Goal: Task Accomplishment & Management: Use online tool/utility

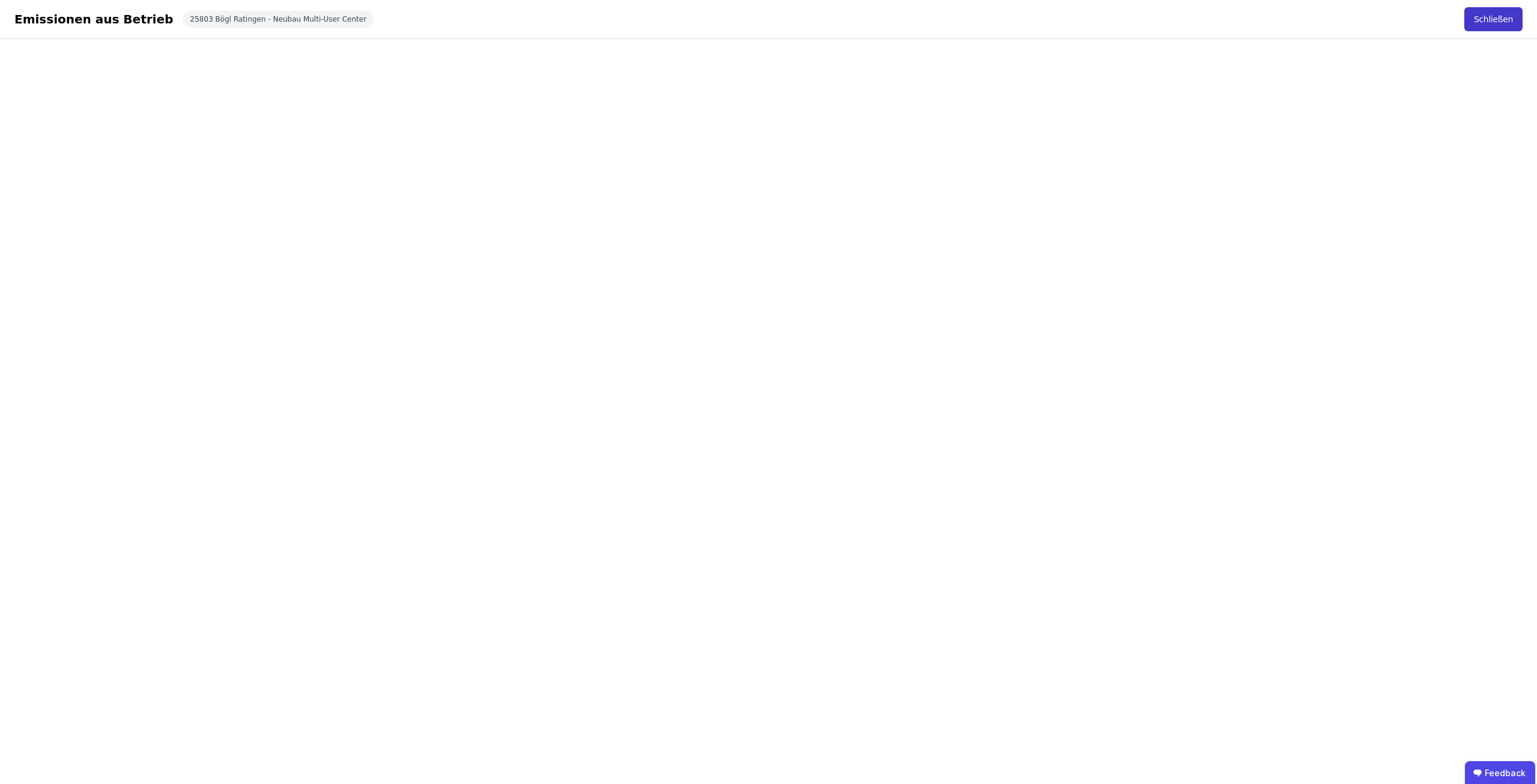
click at [1505, 15] on button "Schließen" at bounding box center [1493, 19] width 58 height 24
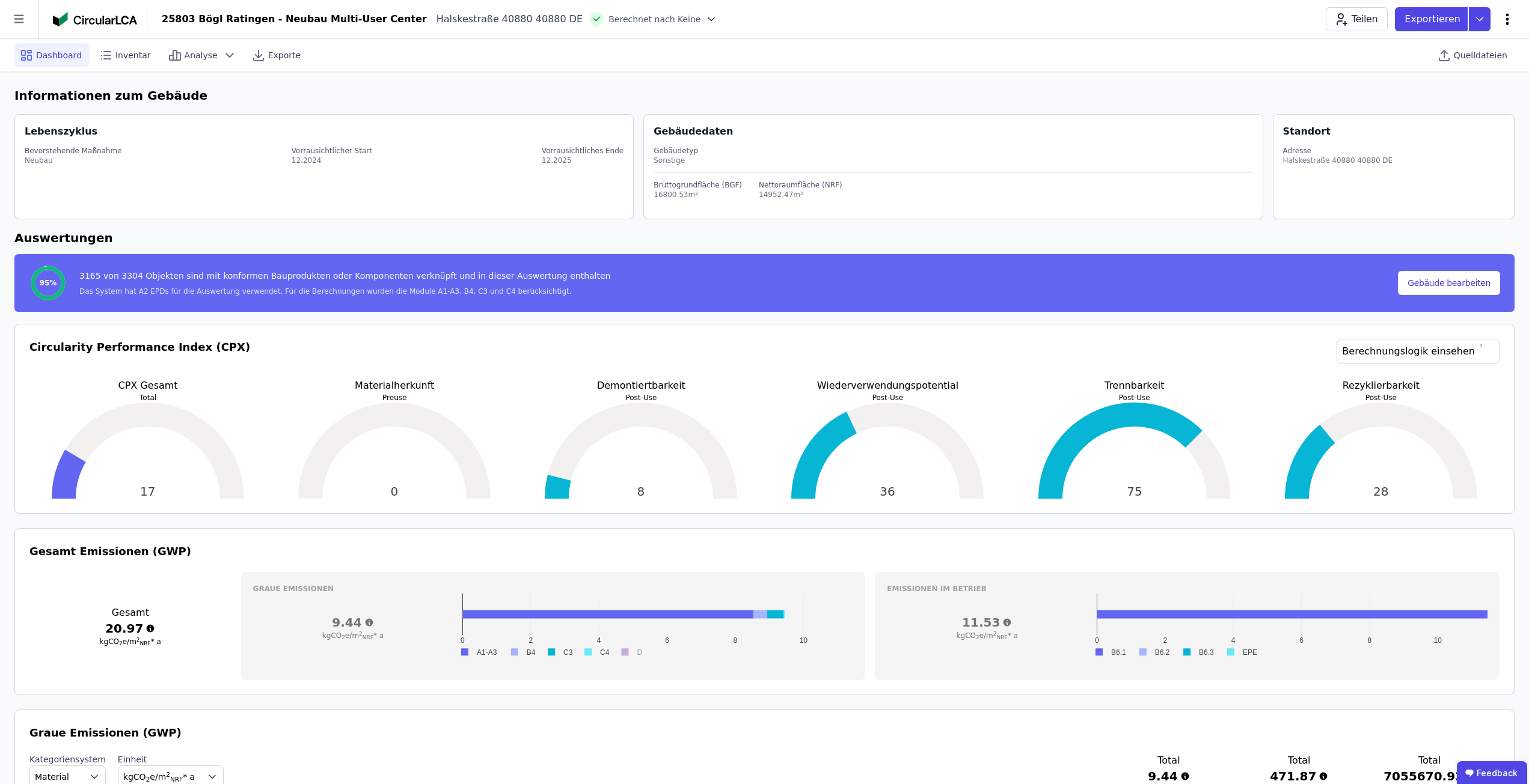
click at [1512, 21] on icon at bounding box center [1507, 20] width 15 height 15
click at [1237, 115] on div "Gebäudedaten Gebäudetyp Sonstige Bruttogrundfläche (BGF) 16800.53m² Nettoraumfl…" at bounding box center [958, 166] width 609 height 104
click at [1448, 65] on div "Quelldateien" at bounding box center [1474, 55] width 83 height 24
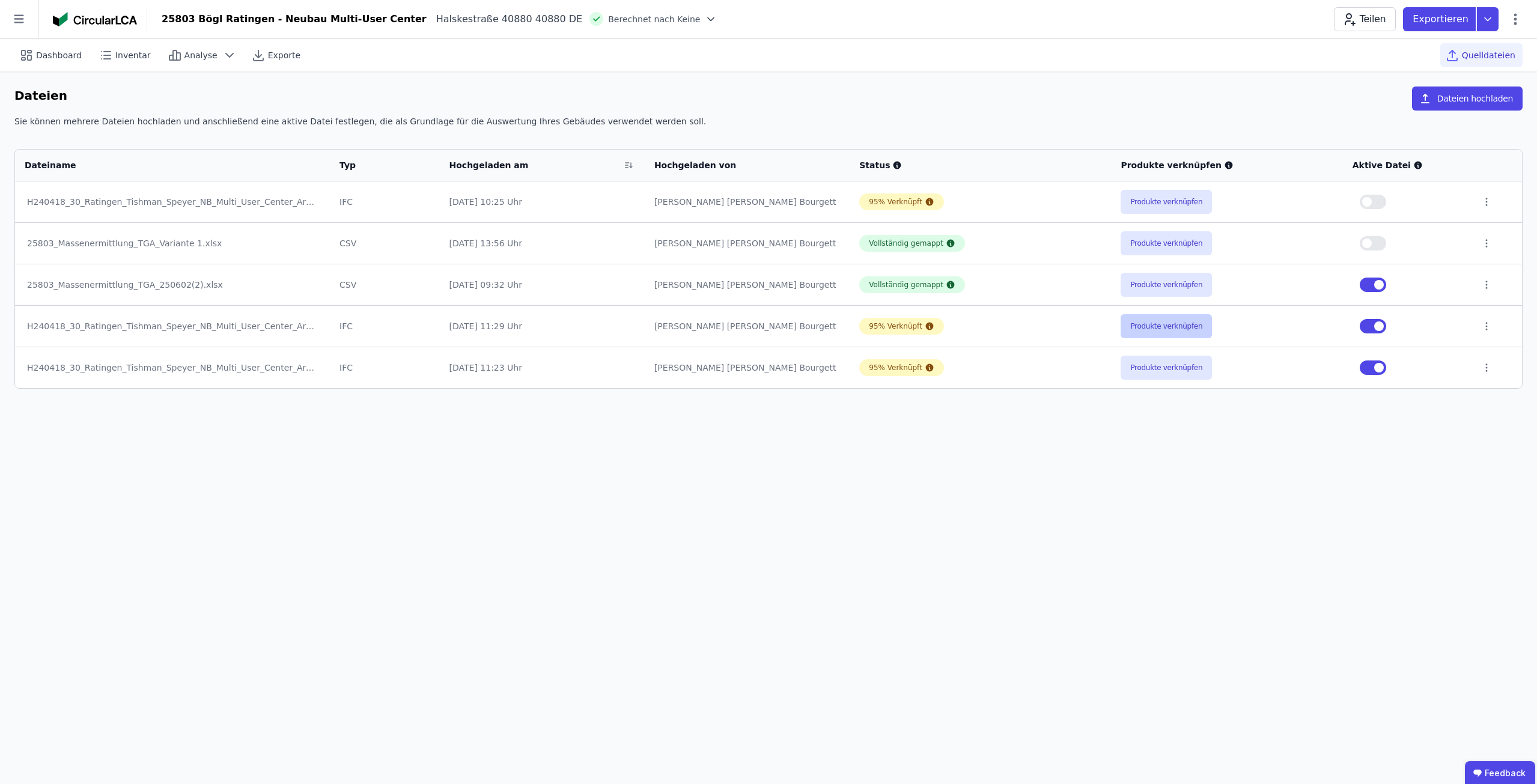
click at [1155, 323] on button "Produkte verknüpfen" at bounding box center [1166, 326] width 91 height 24
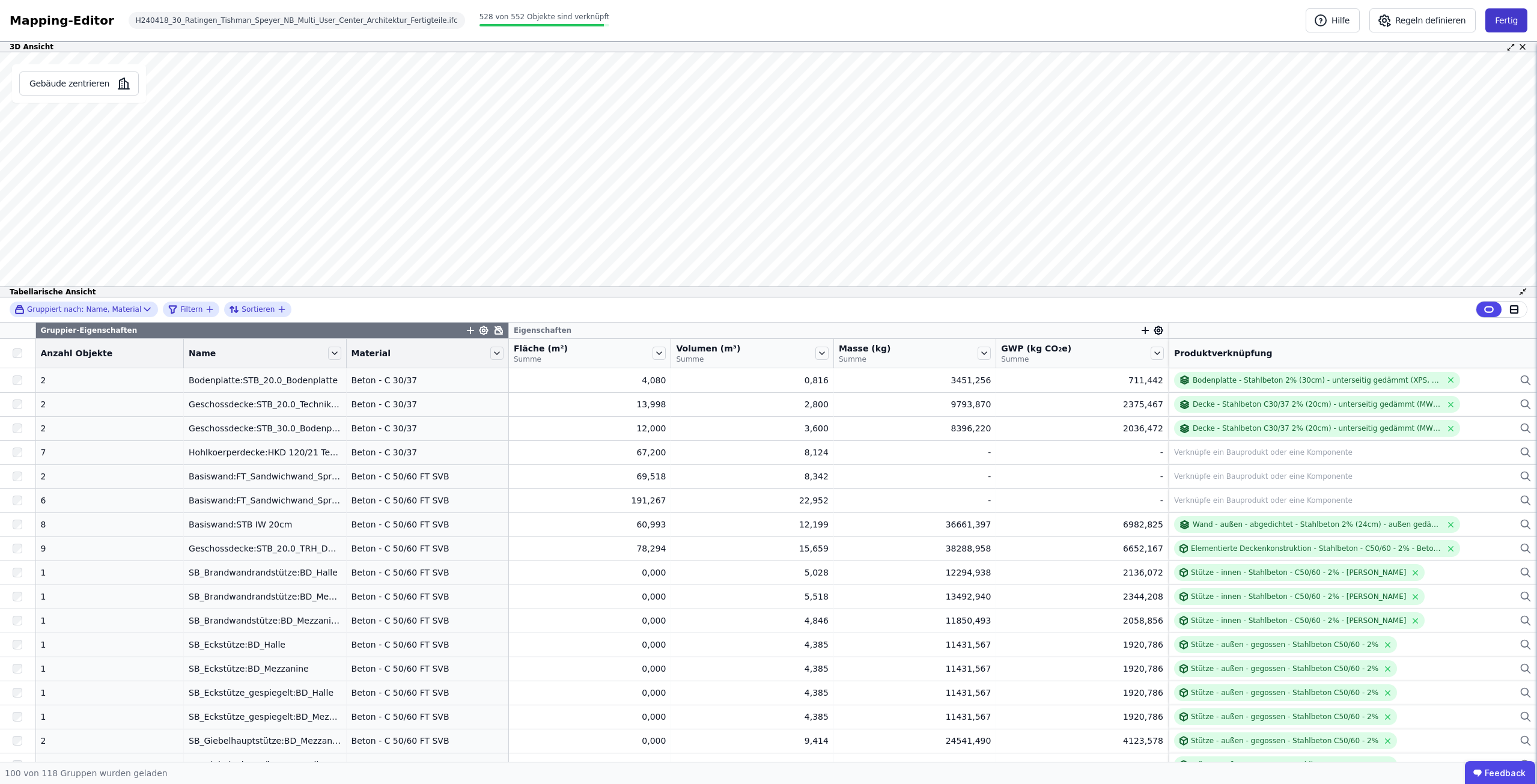
click at [1516, 25] on button "Fertig" at bounding box center [1507, 20] width 42 height 24
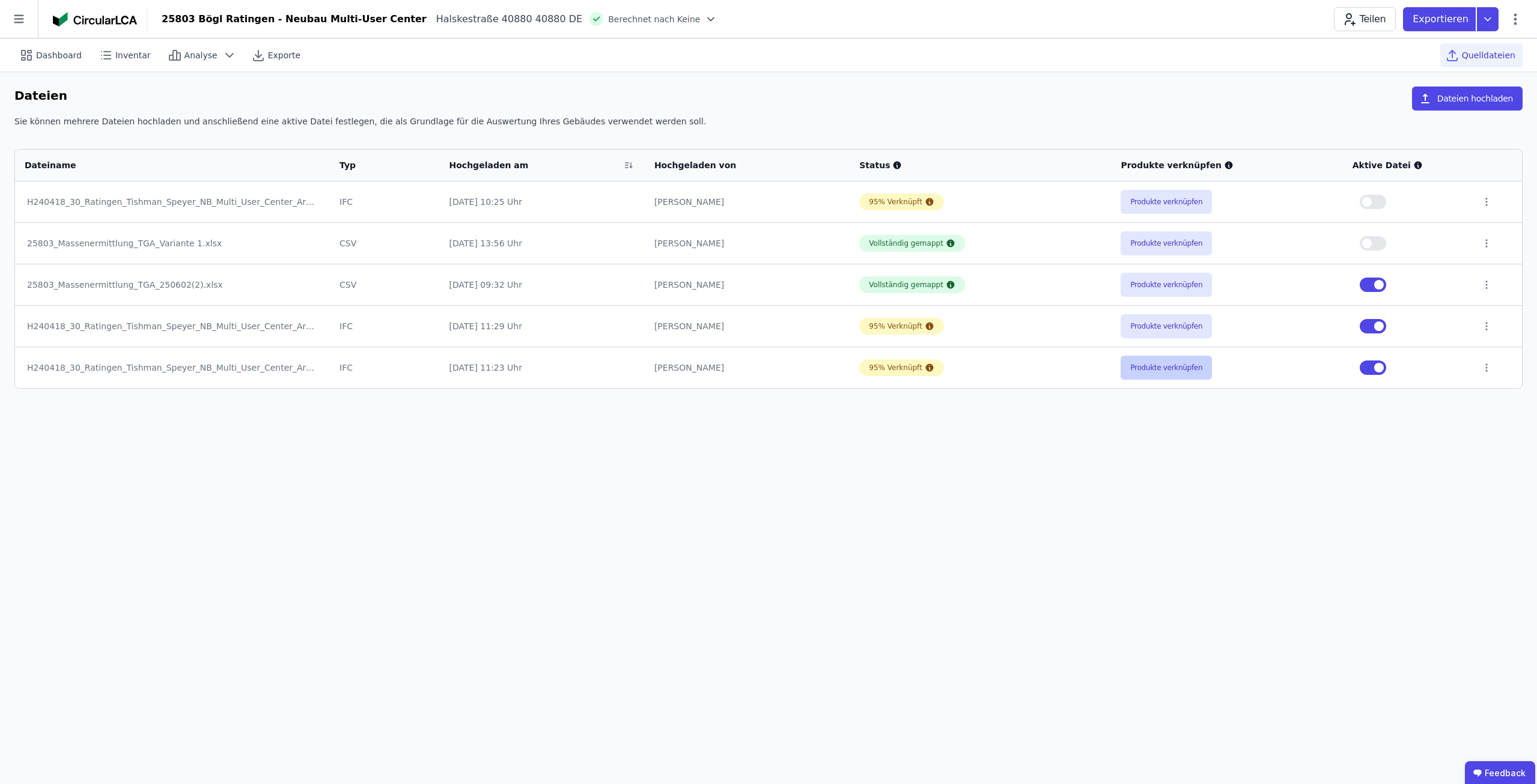
click at [1169, 369] on button "Produkte verknüpfen" at bounding box center [1166, 368] width 91 height 24
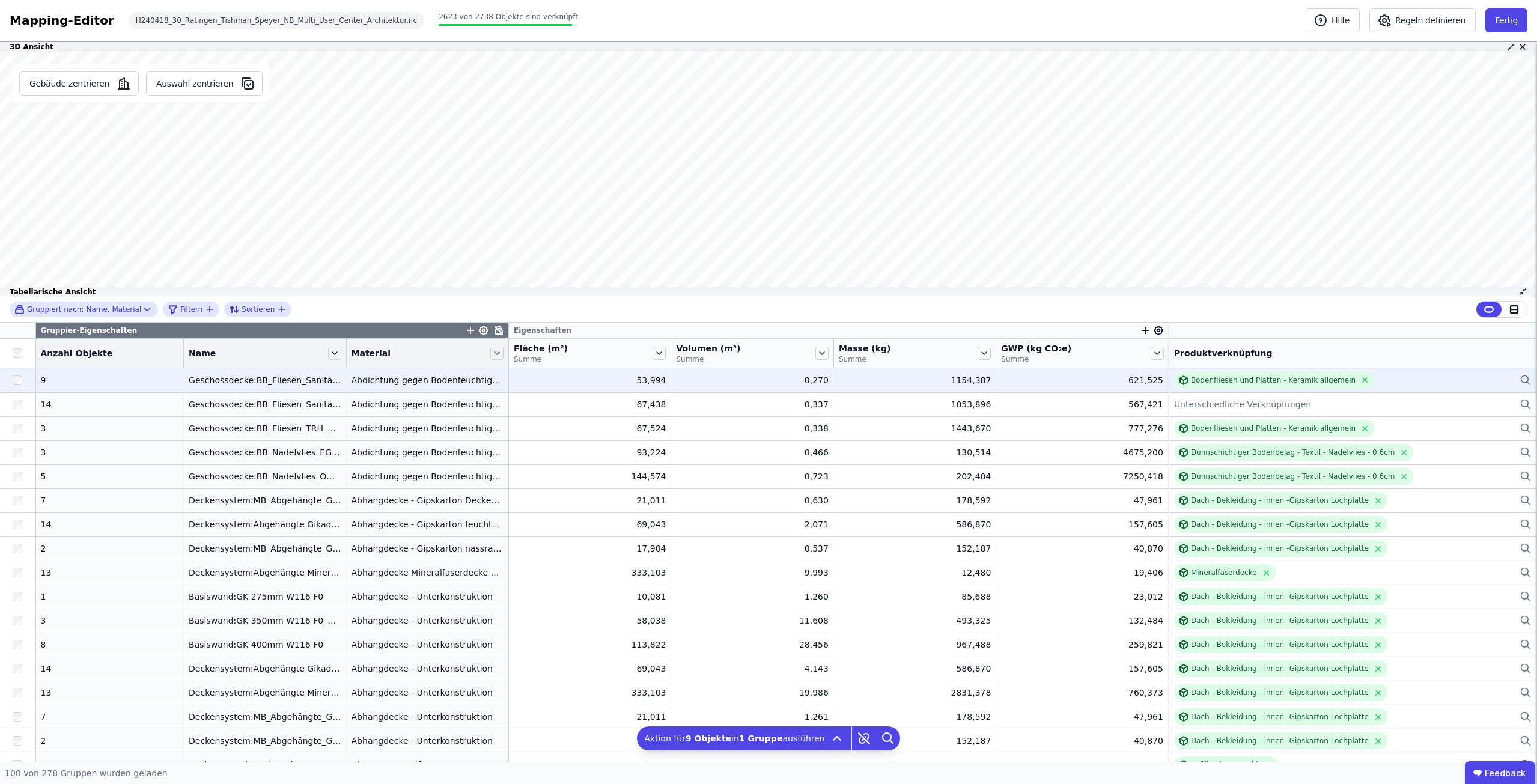
click at [1407, 382] on div "Bodenfliesen und Platten - Keramik allgemein" at bounding box center [1353, 380] width 358 height 17
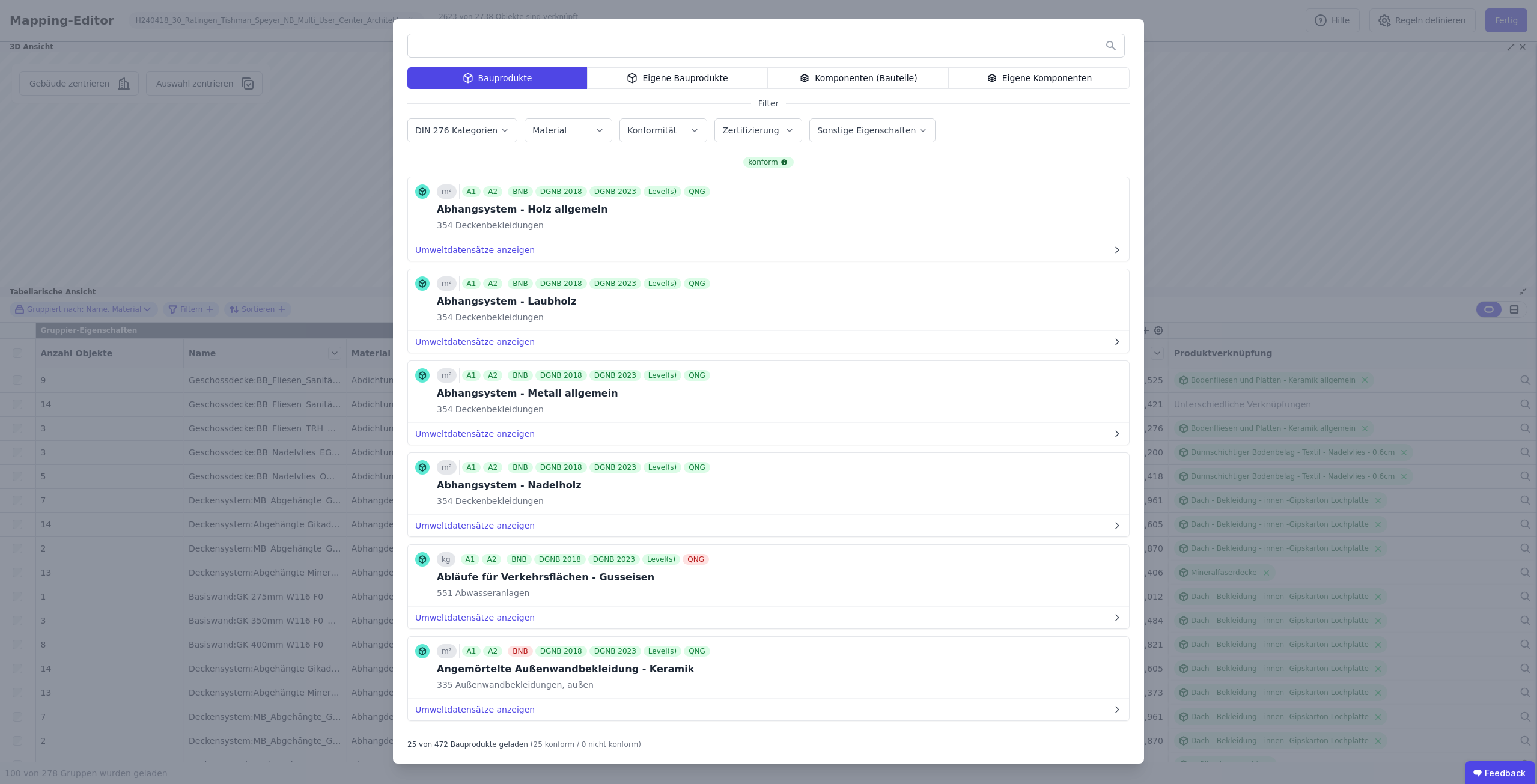
click at [720, 76] on div "Eigene Bauprodukte" at bounding box center [677, 78] width 181 height 22
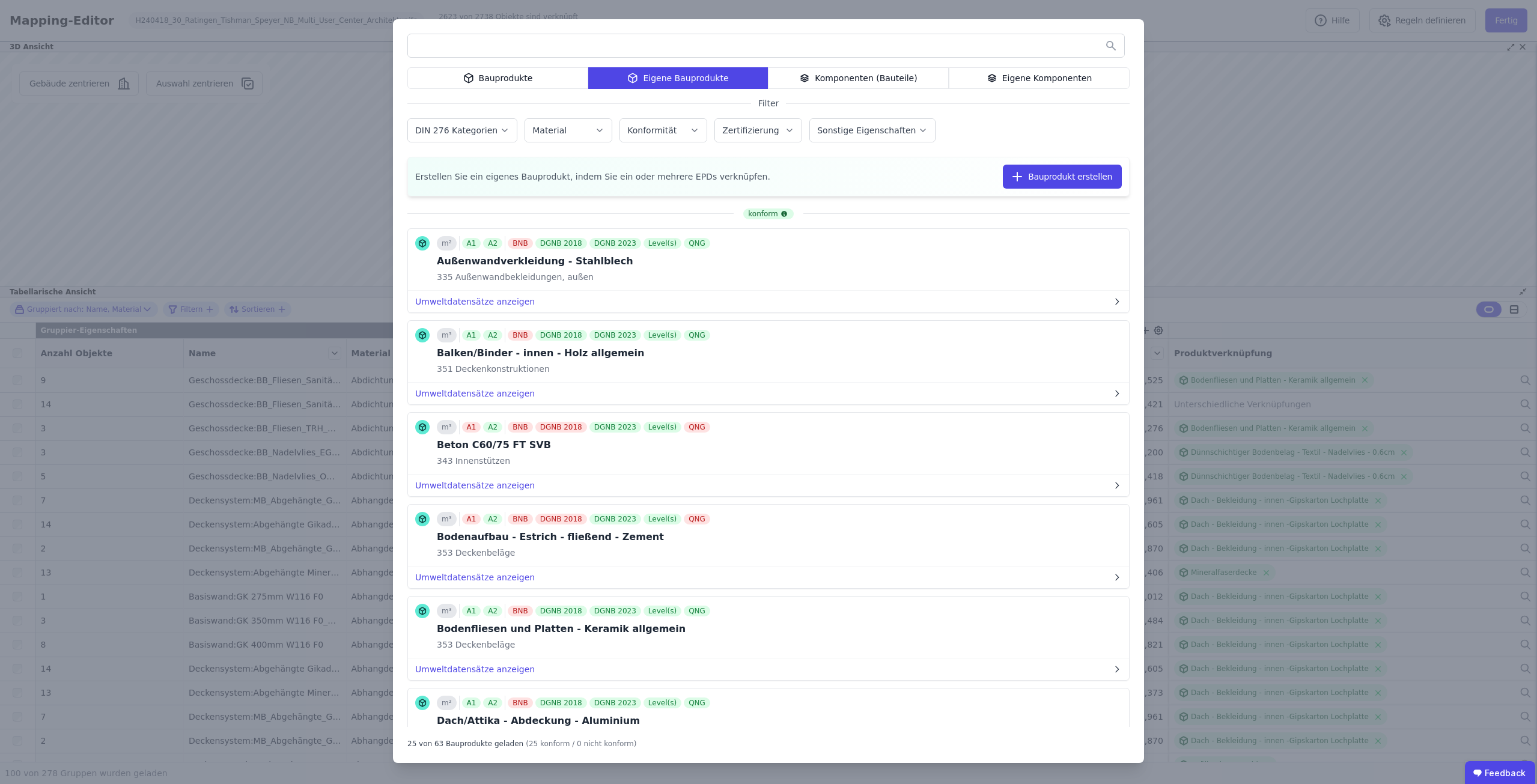
click at [895, 75] on div "Komponenten (Bauteile)" at bounding box center [858, 78] width 181 height 22
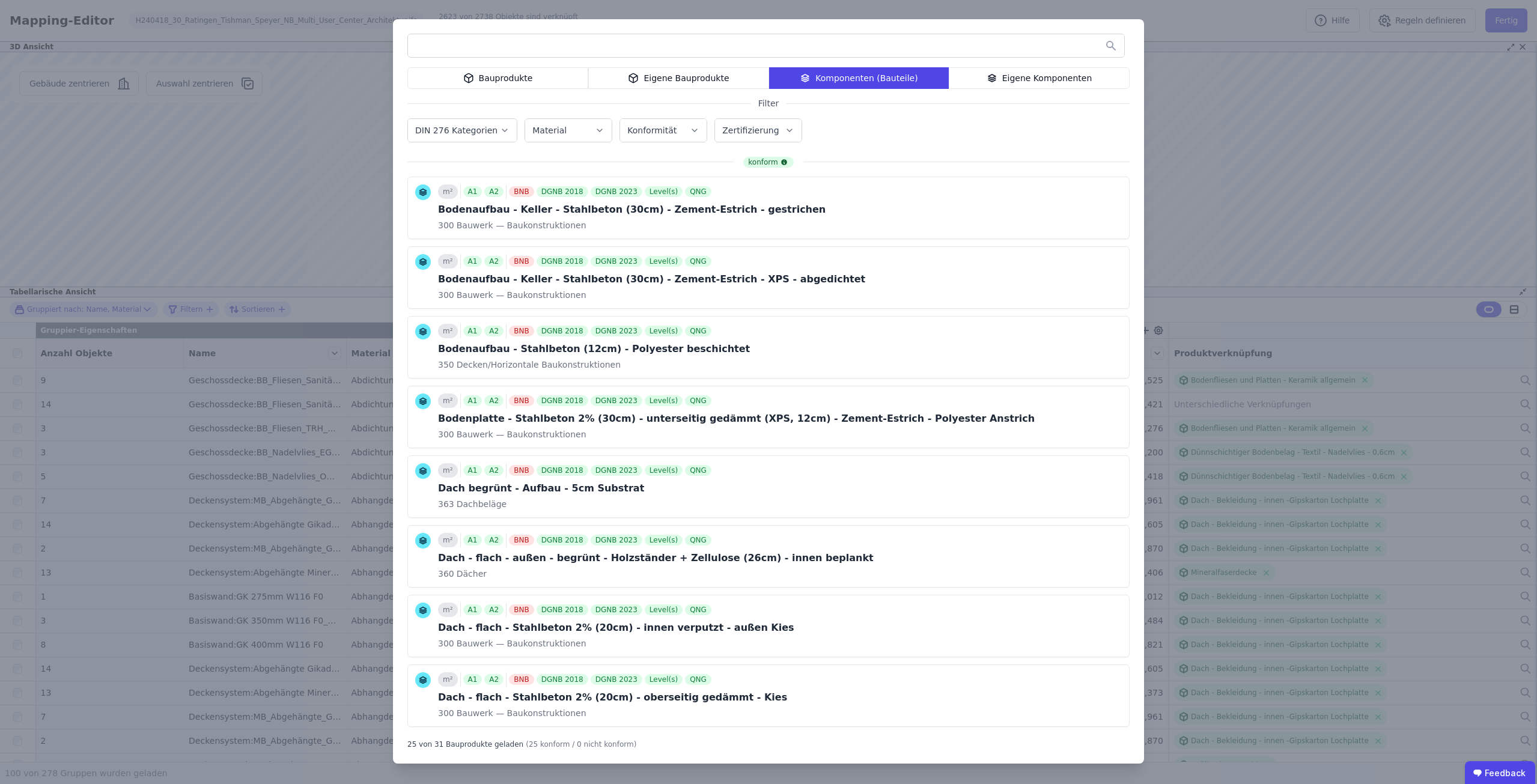
click at [517, 78] on div "Bauprodukte" at bounding box center [498, 78] width 181 height 22
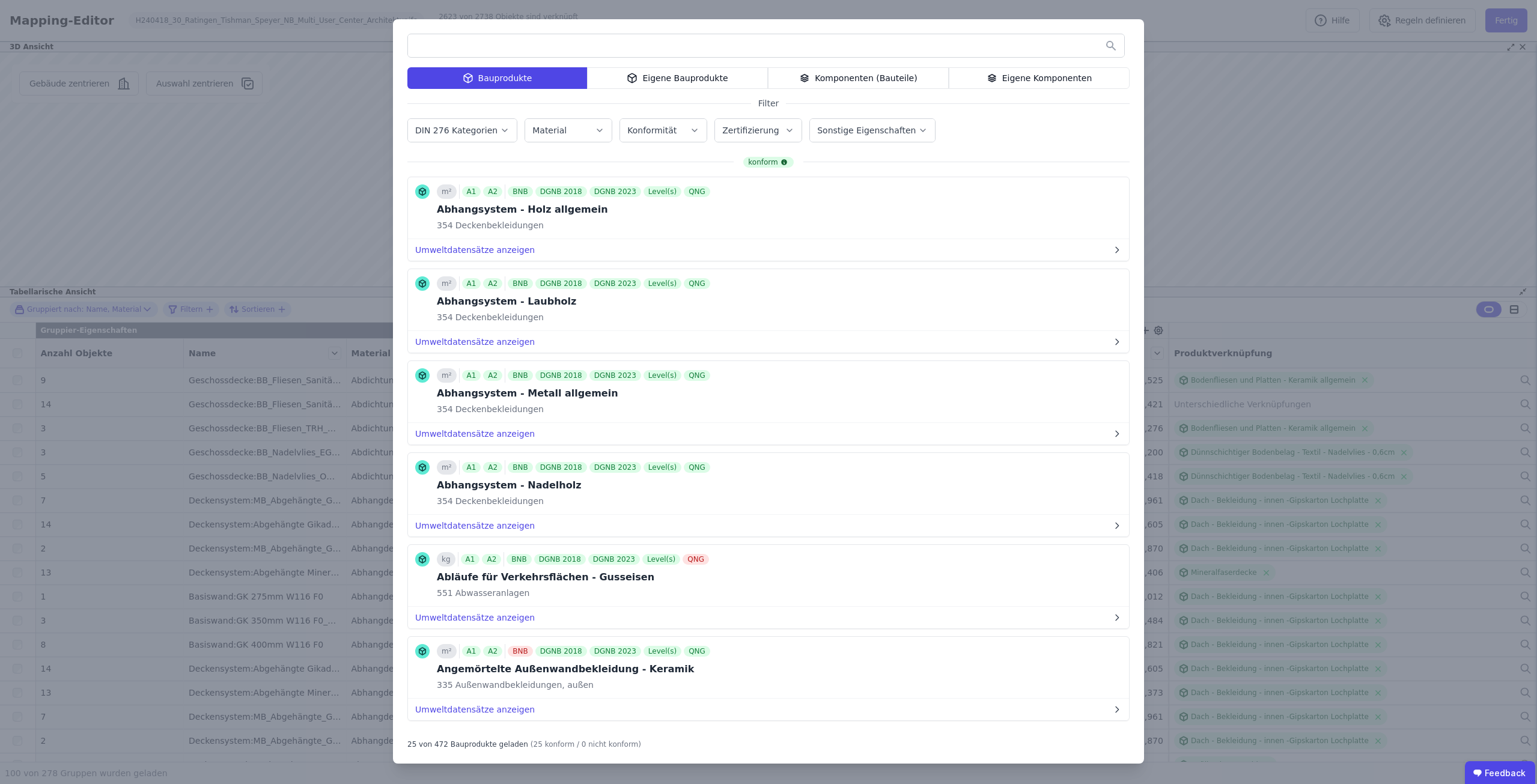
click at [548, 46] on input "text" at bounding box center [767, 46] width 717 height 22
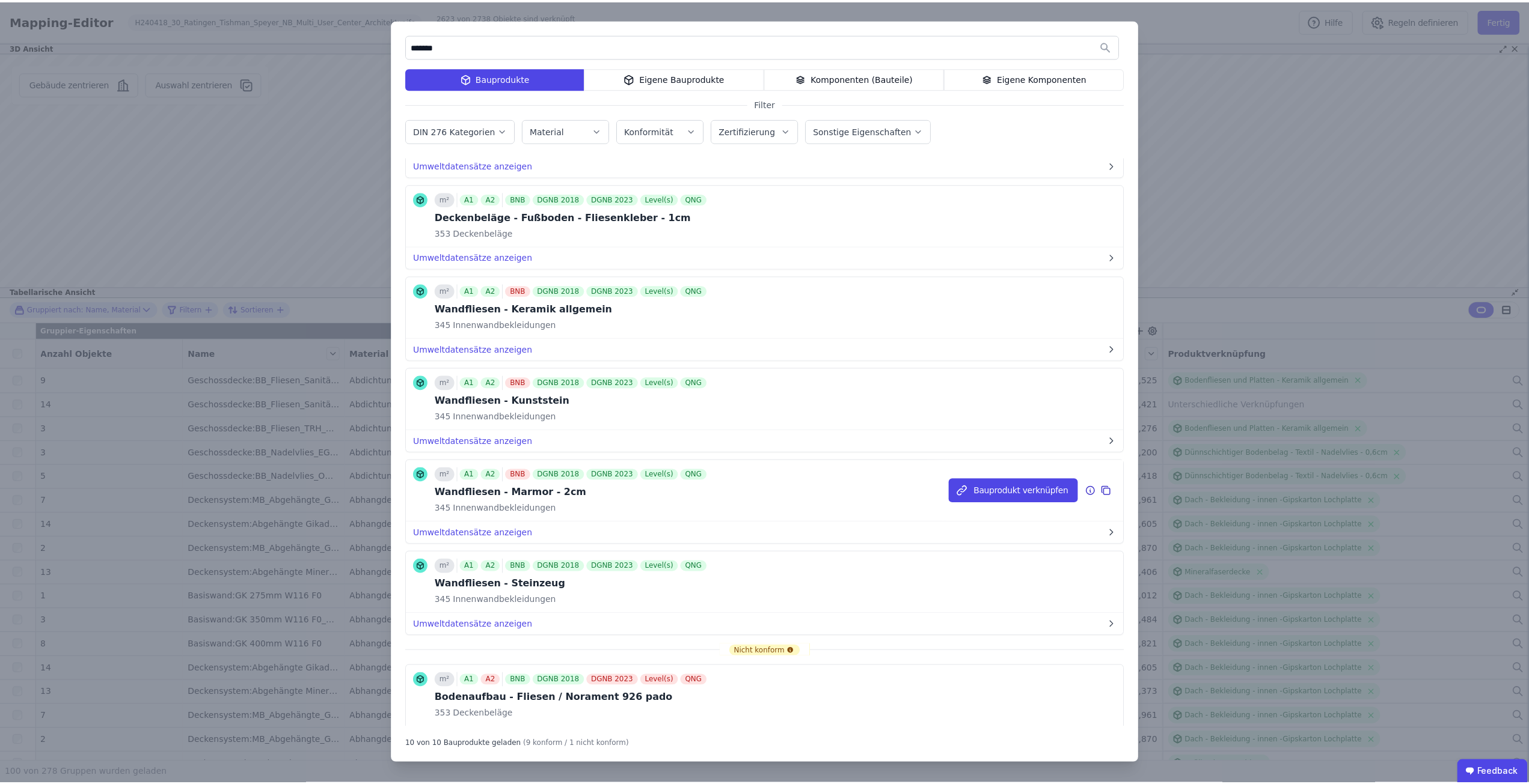
scroll to position [408, 0]
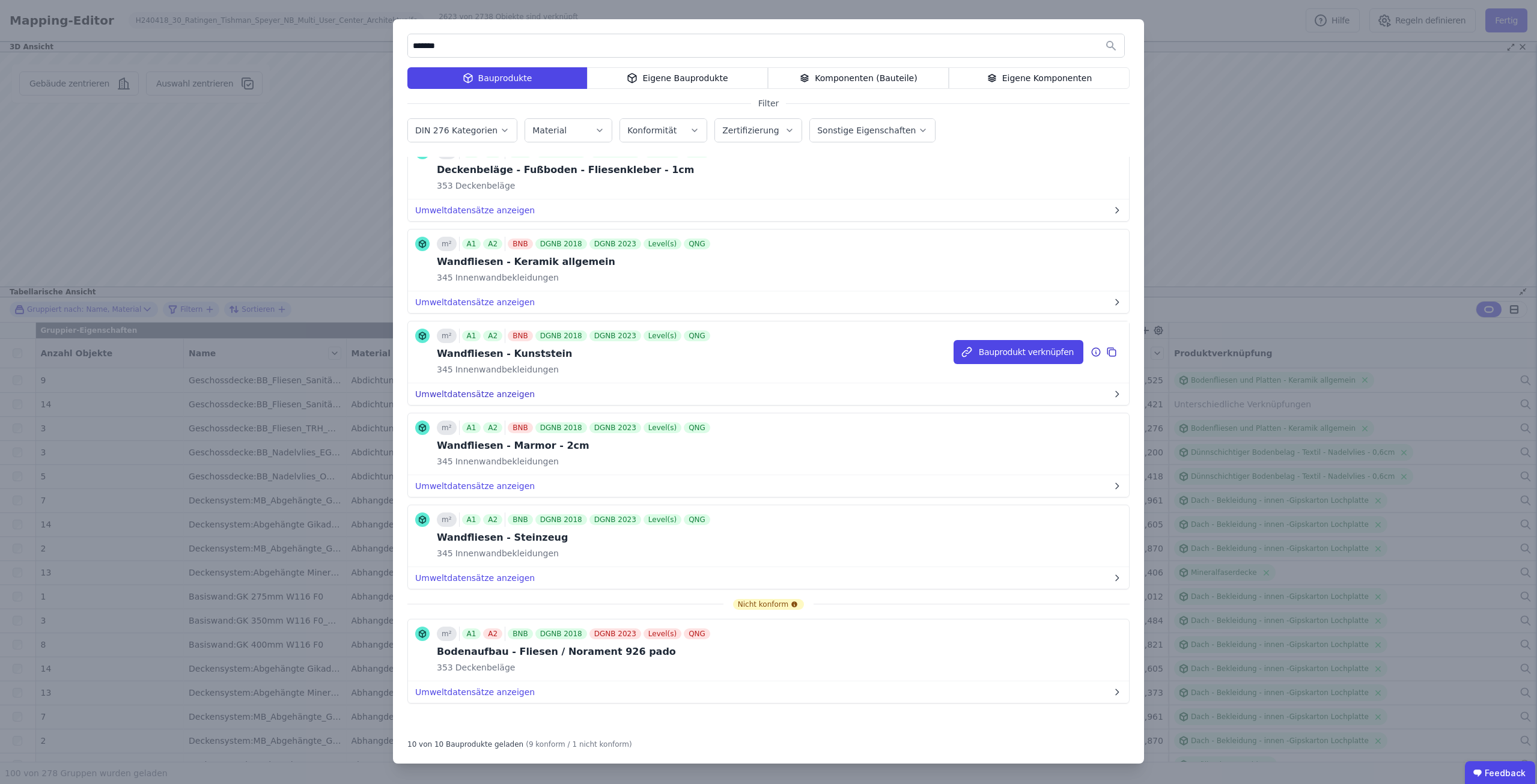
type input "*******"
click at [485, 395] on button "Umweltdatensätze anzeigen" at bounding box center [769, 395] width 721 height 22
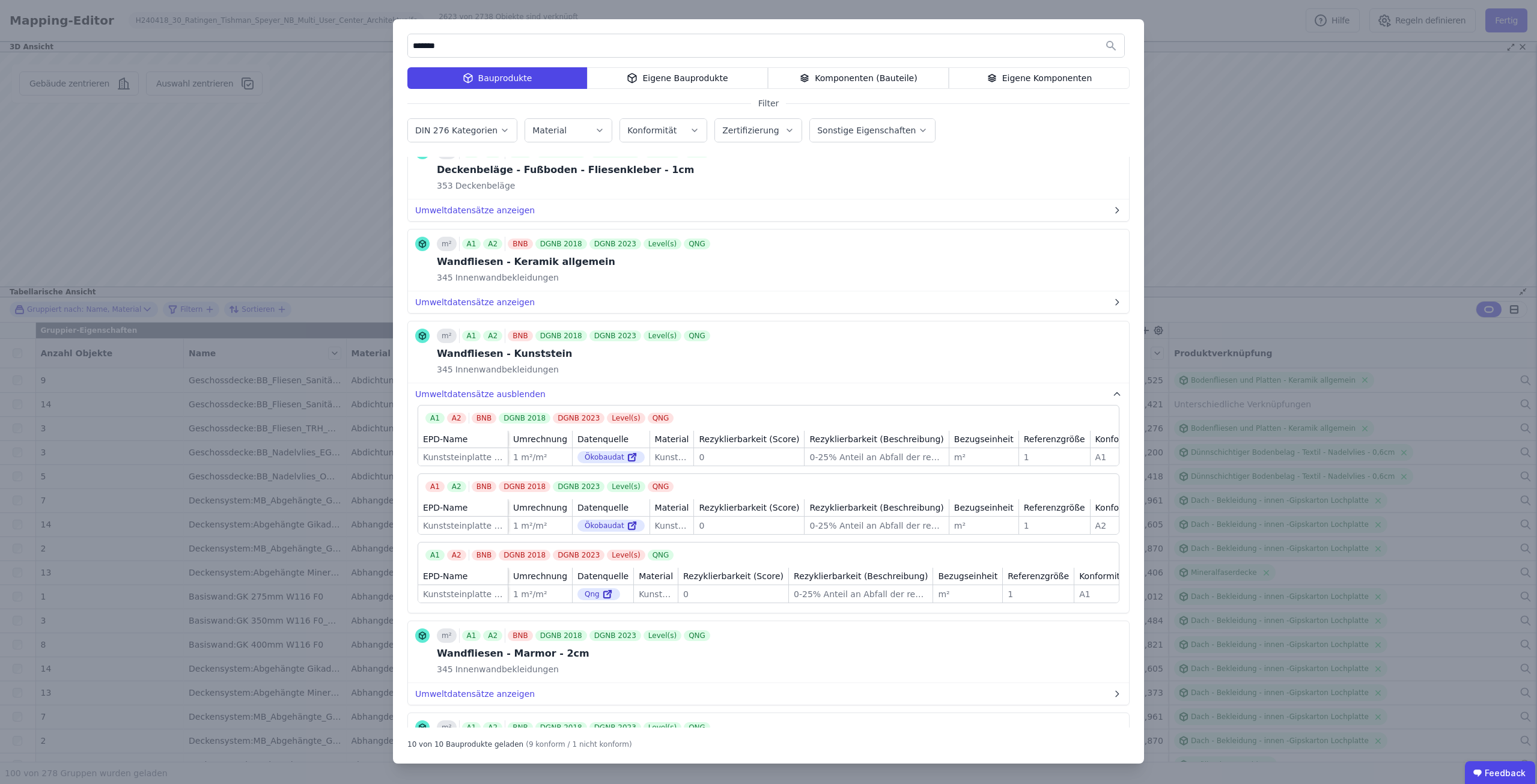
click at [1246, 168] on div "******* Bauprodukte Eigene Bauprodukte Komponenten (Bauteile) Eigene Komponente…" at bounding box center [768, 392] width 1537 height 784
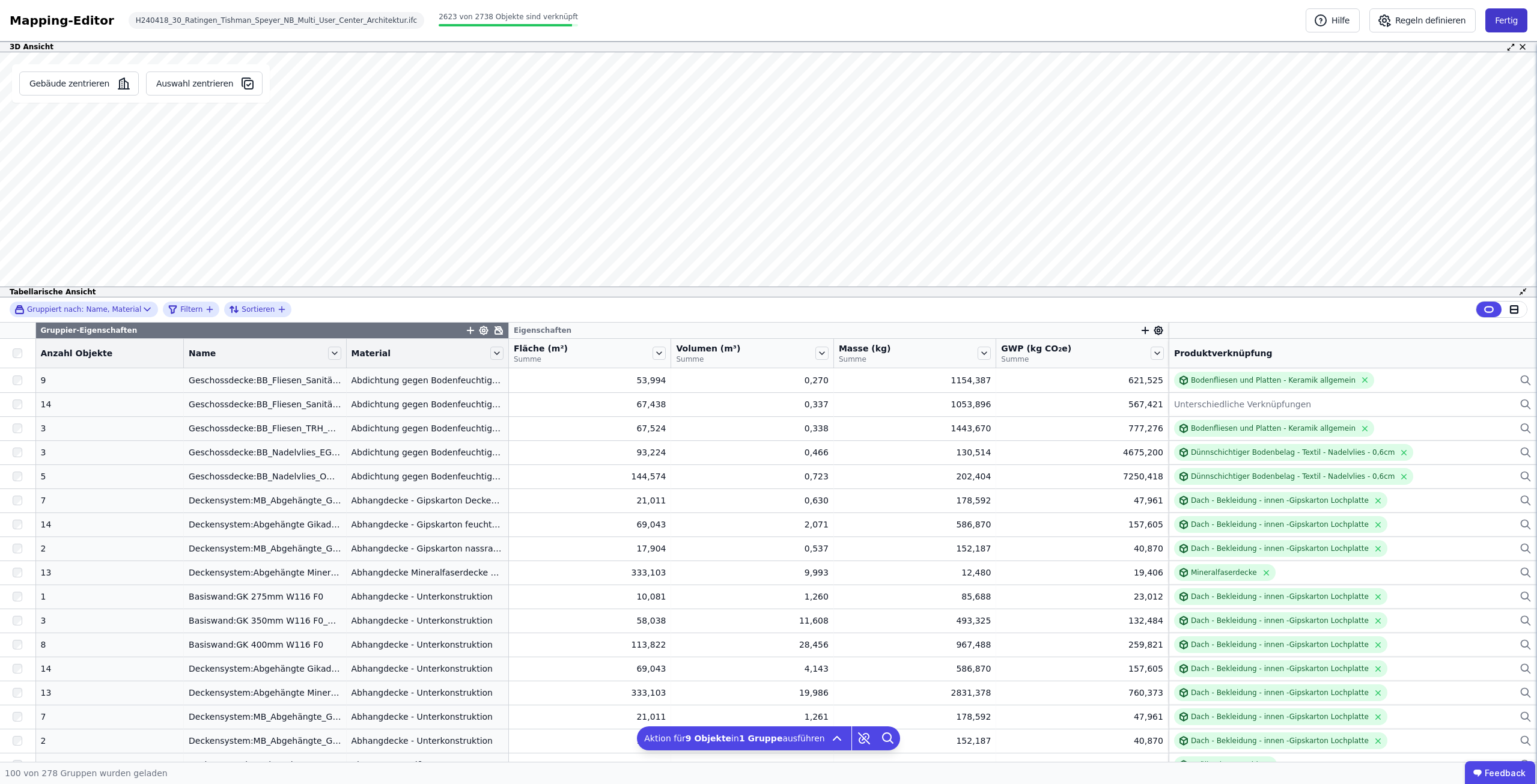
click at [1512, 23] on button "Fertig" at bounding box center [1507, 20] width 42 height 24
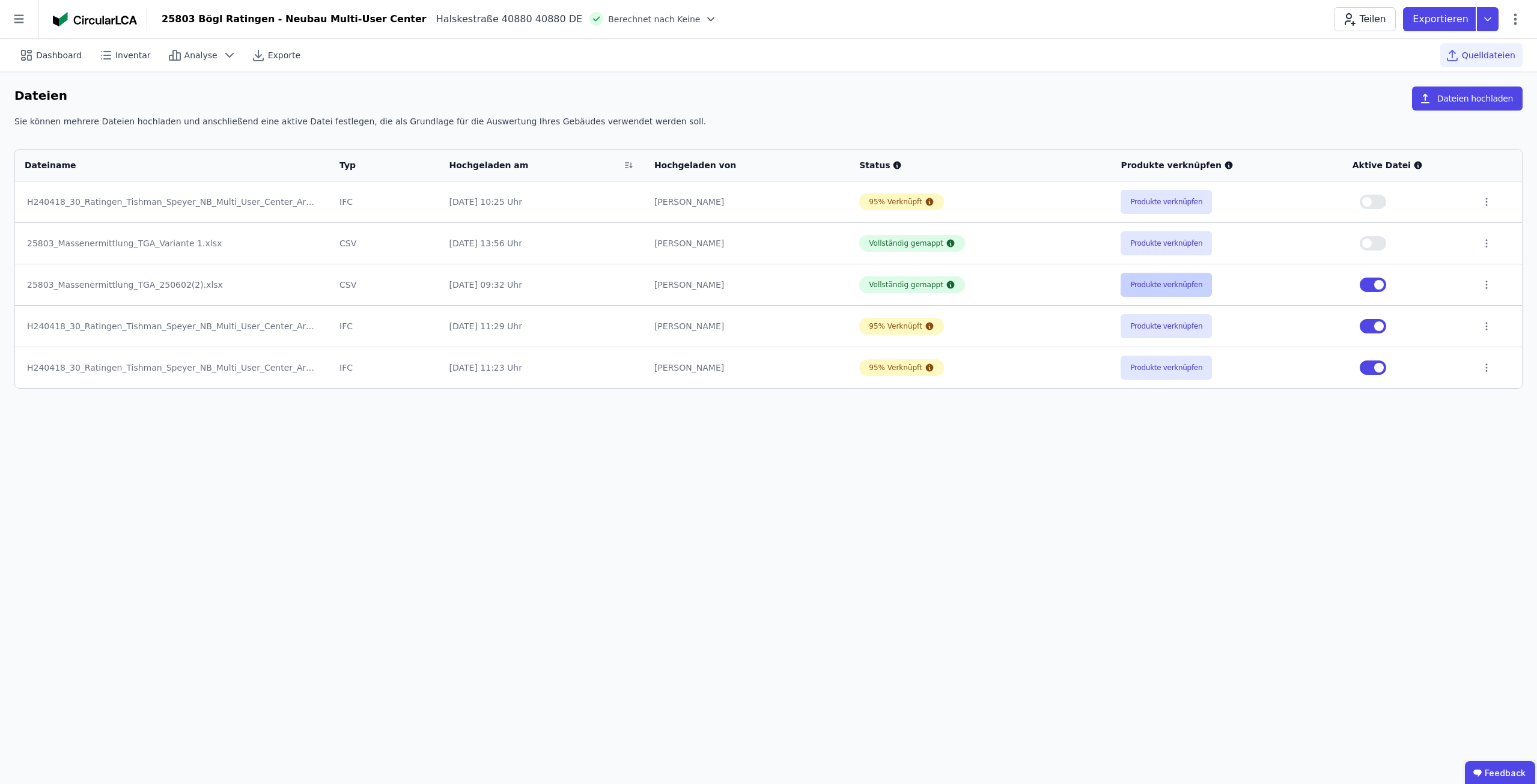
click at [1150, 284] on button "Produkte verknüpfen" at bounding box center [1166, 284] width 91 height 24
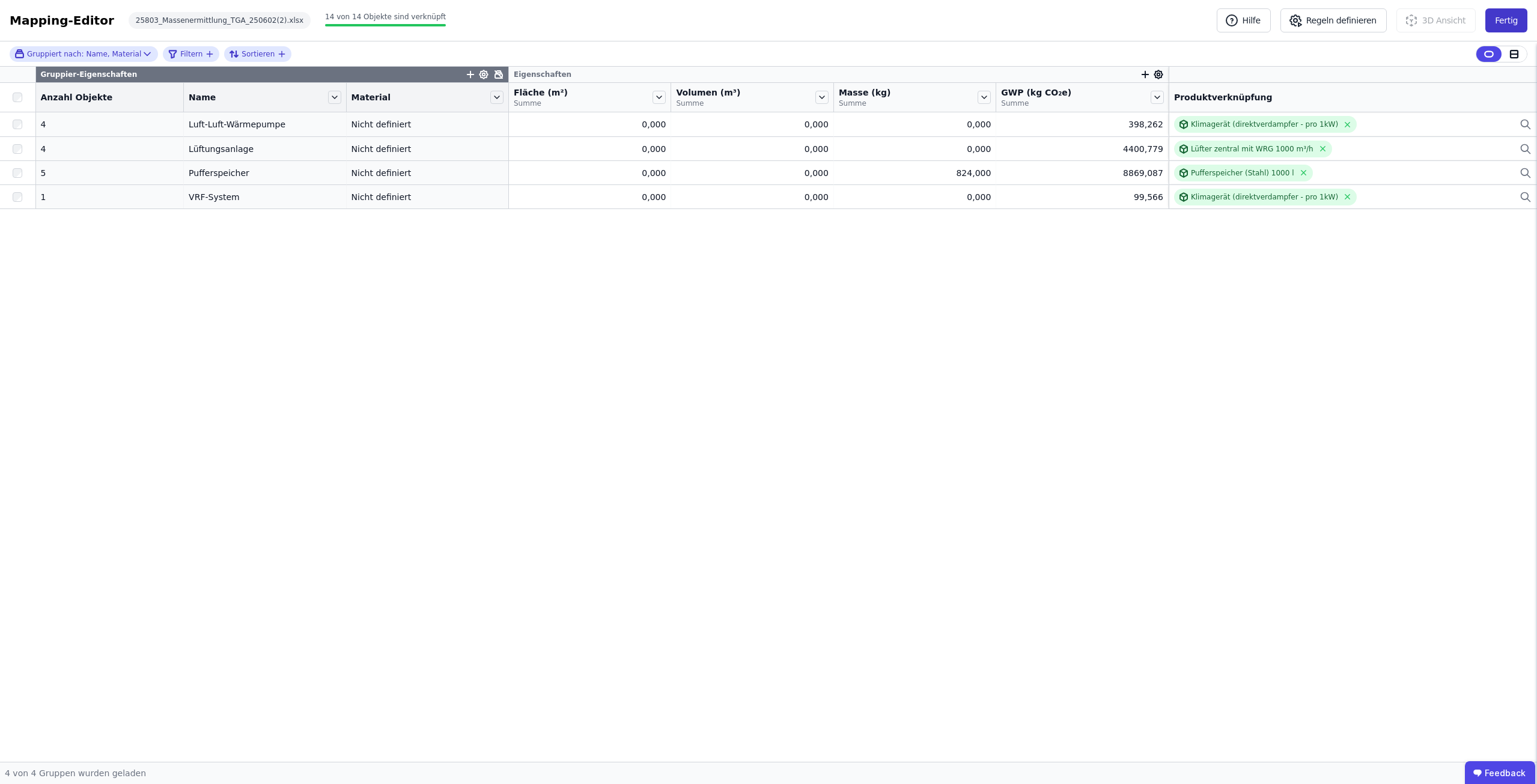
click at [1504, 25] on button "Fertig" at bounding box center [1507, 20] width 42 height 24
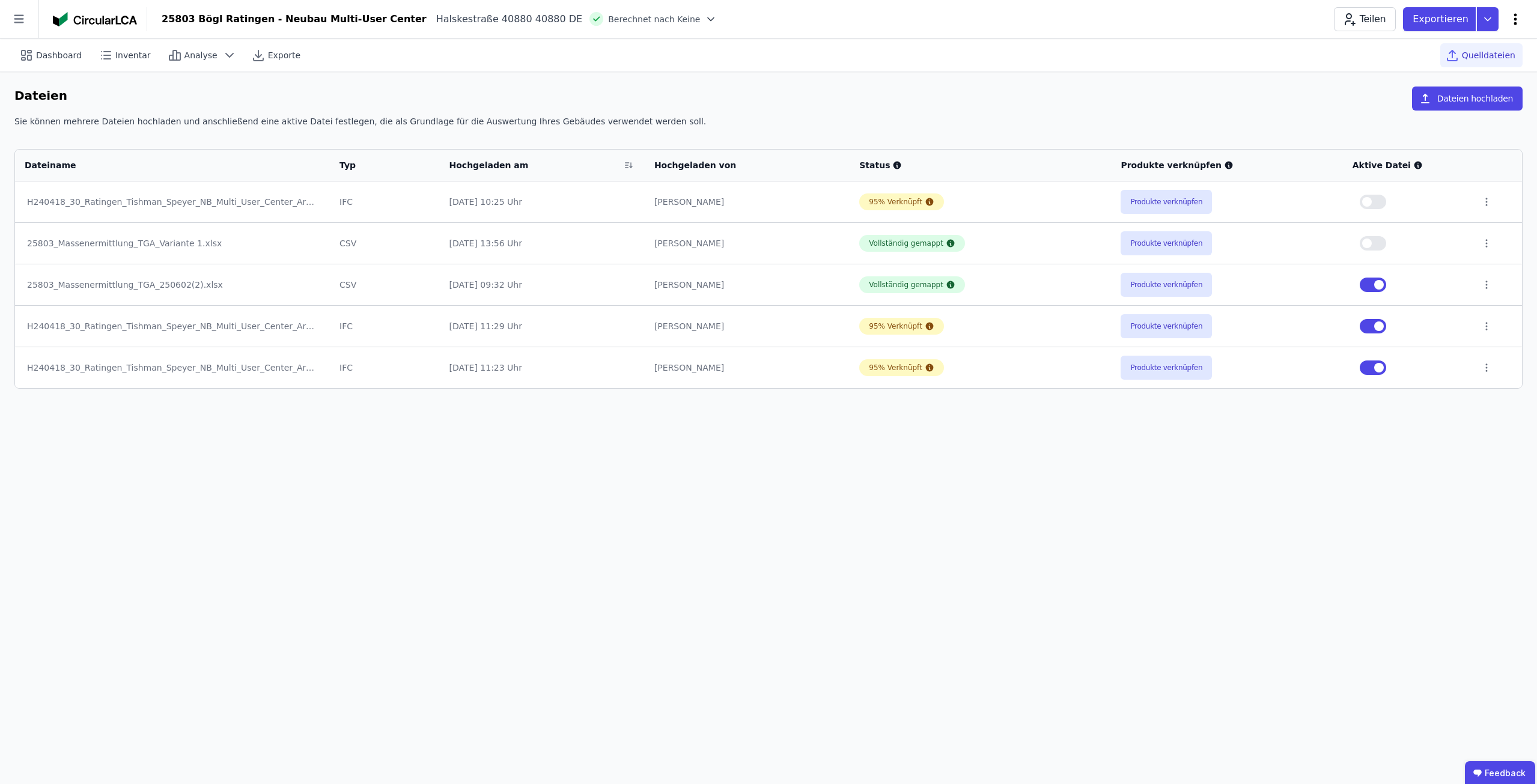
click at [1518, 16] on icon at bounding box center [1516, 20] width 15 height 15
click at [1476, 118] on span "Emissionen aus Betrieb" at bounding box center [1464, 130] width 96 height 24
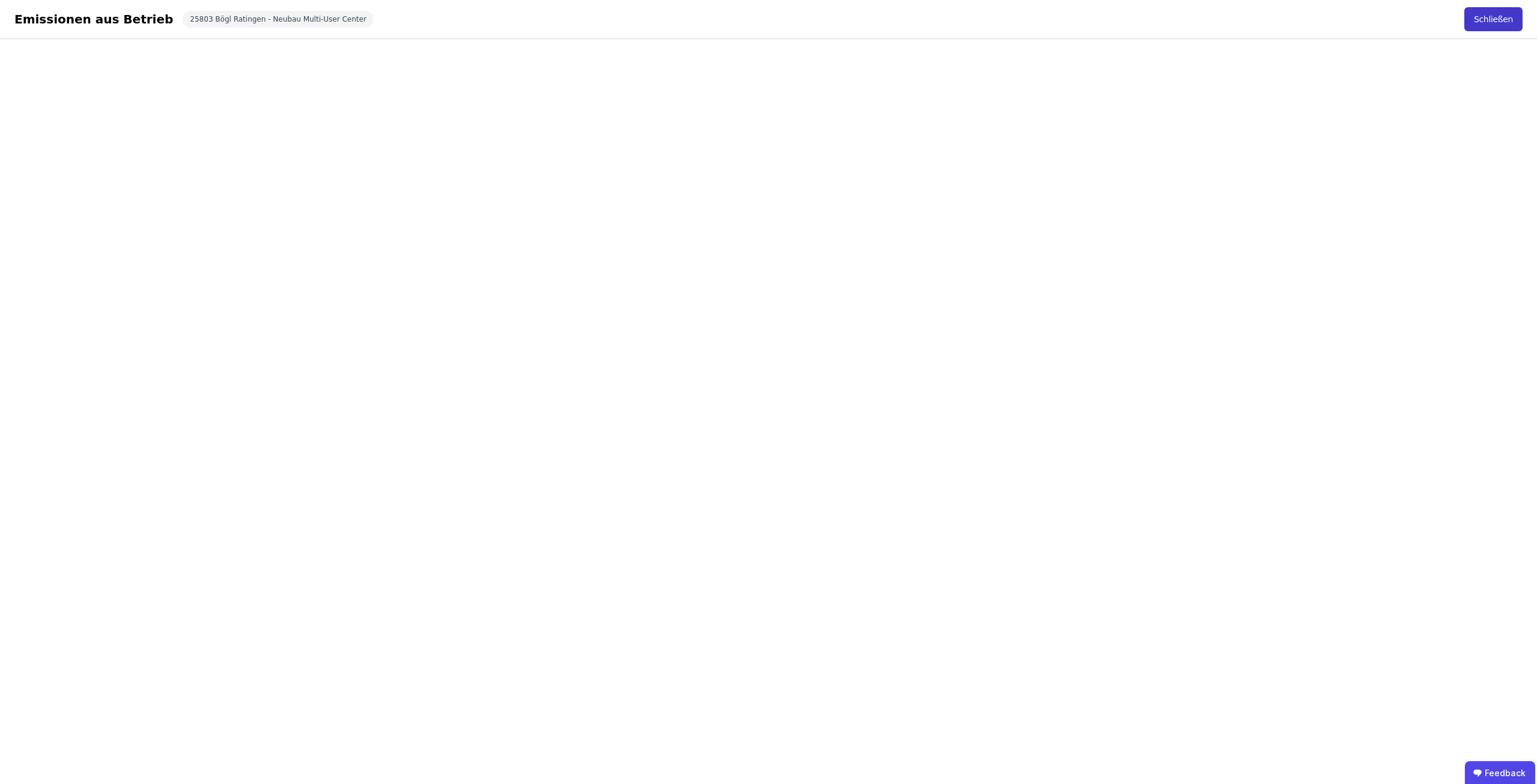
click at [1502, 20] on button "Schließen" at bounding box center [1493, 19] width 58 height 24
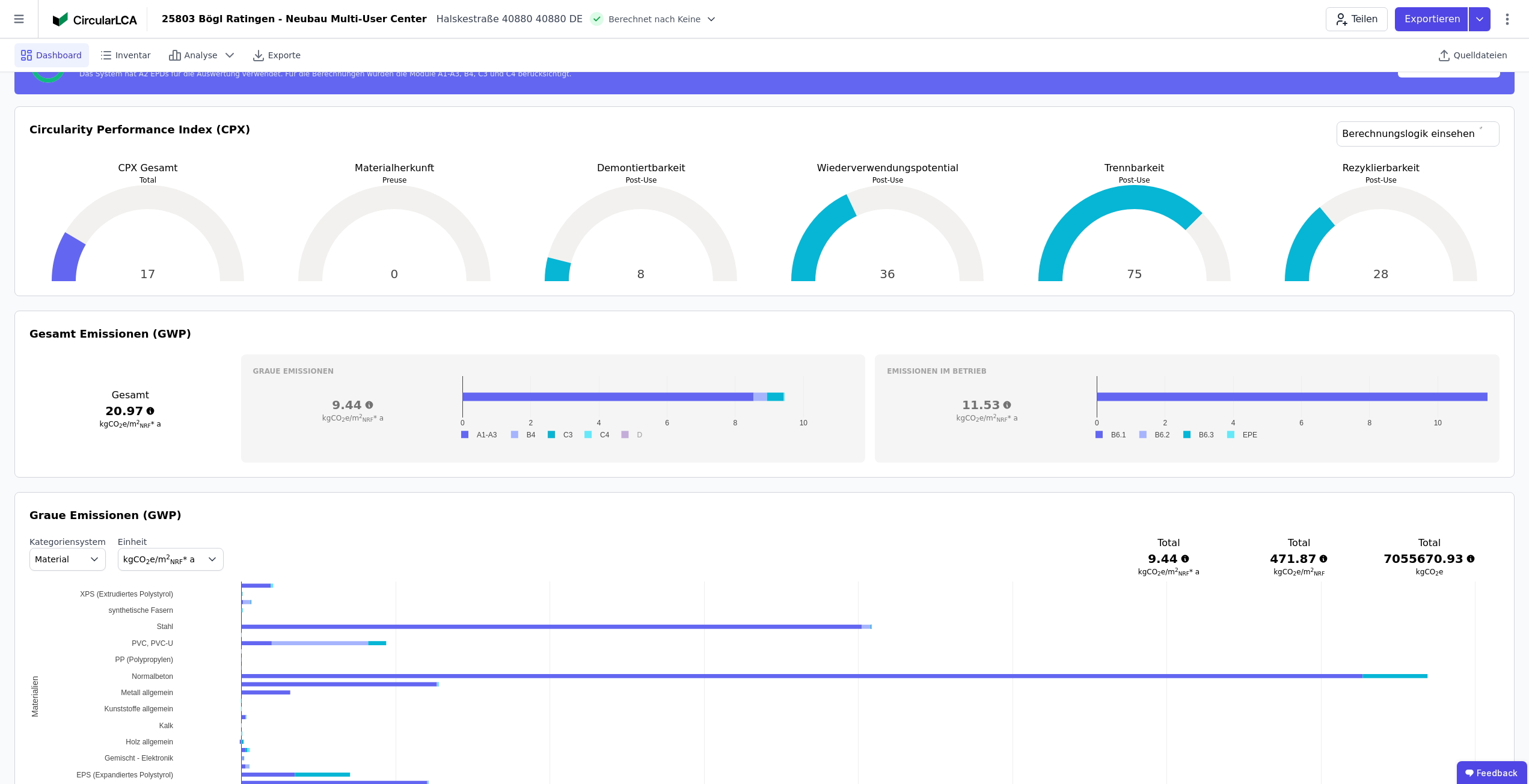
scroll to position [240, 0]
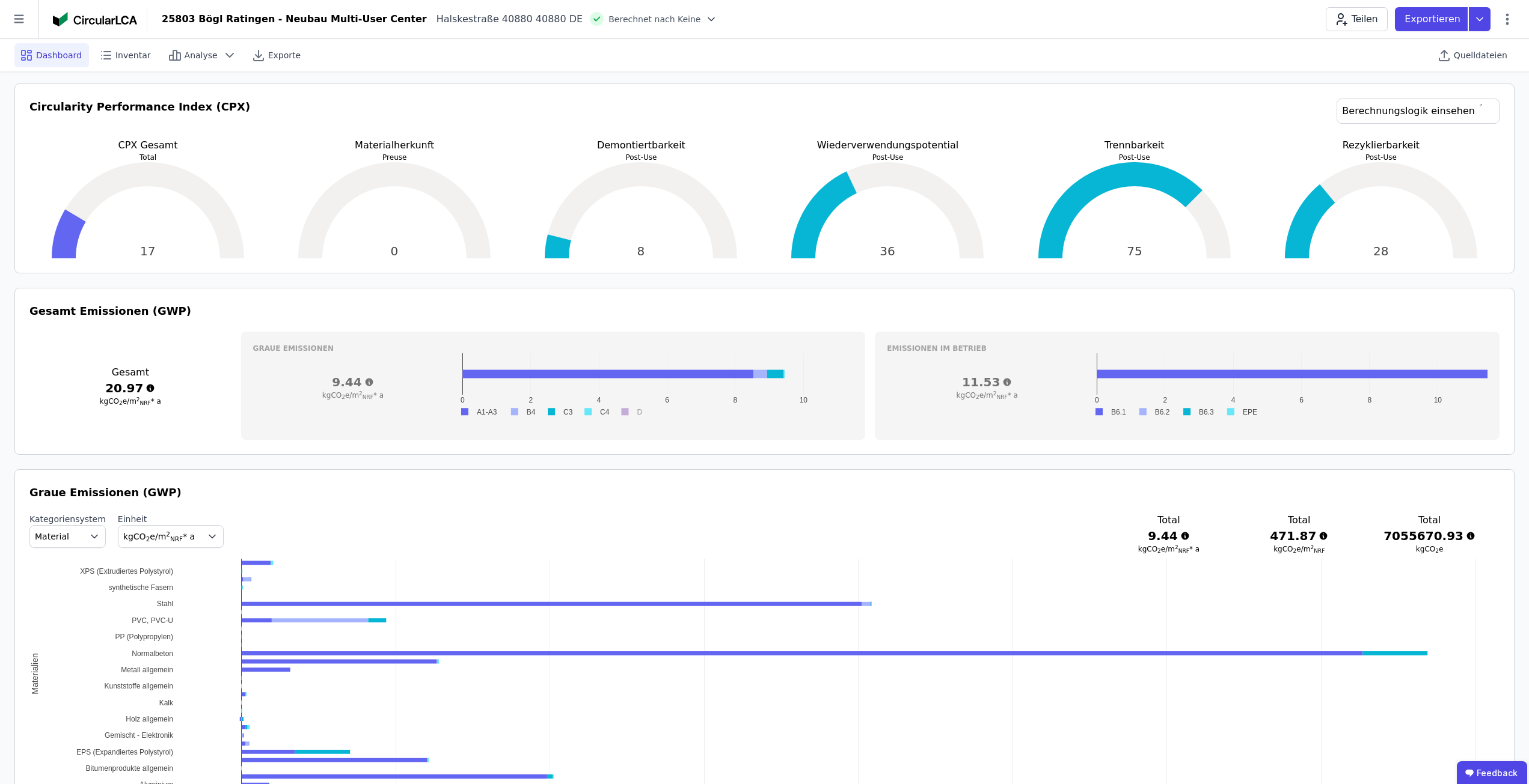
click at [906, 380] on h3 "11.53" at bounding box center [987, 381] width 200 height 17
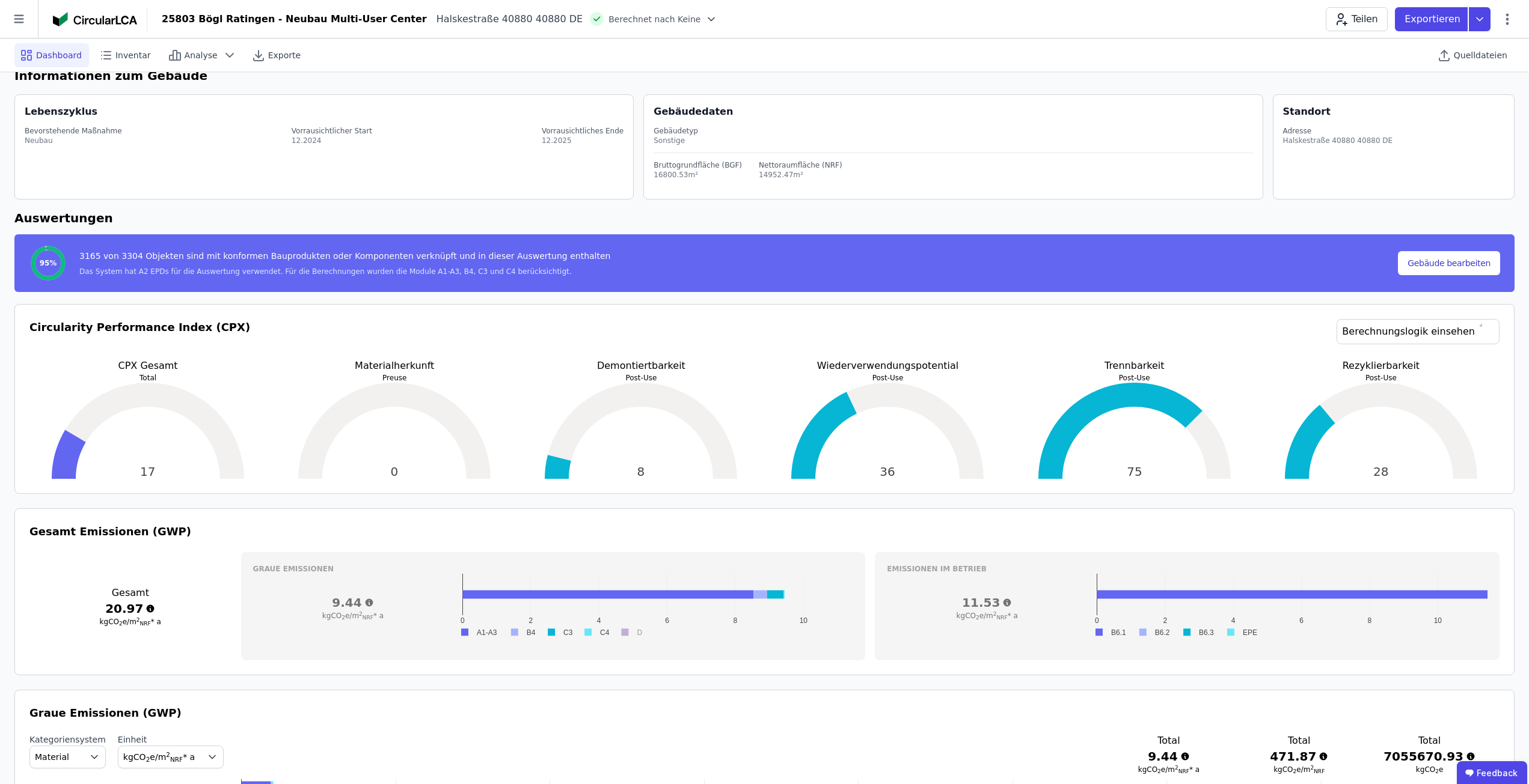
scroll to position [0, 0]
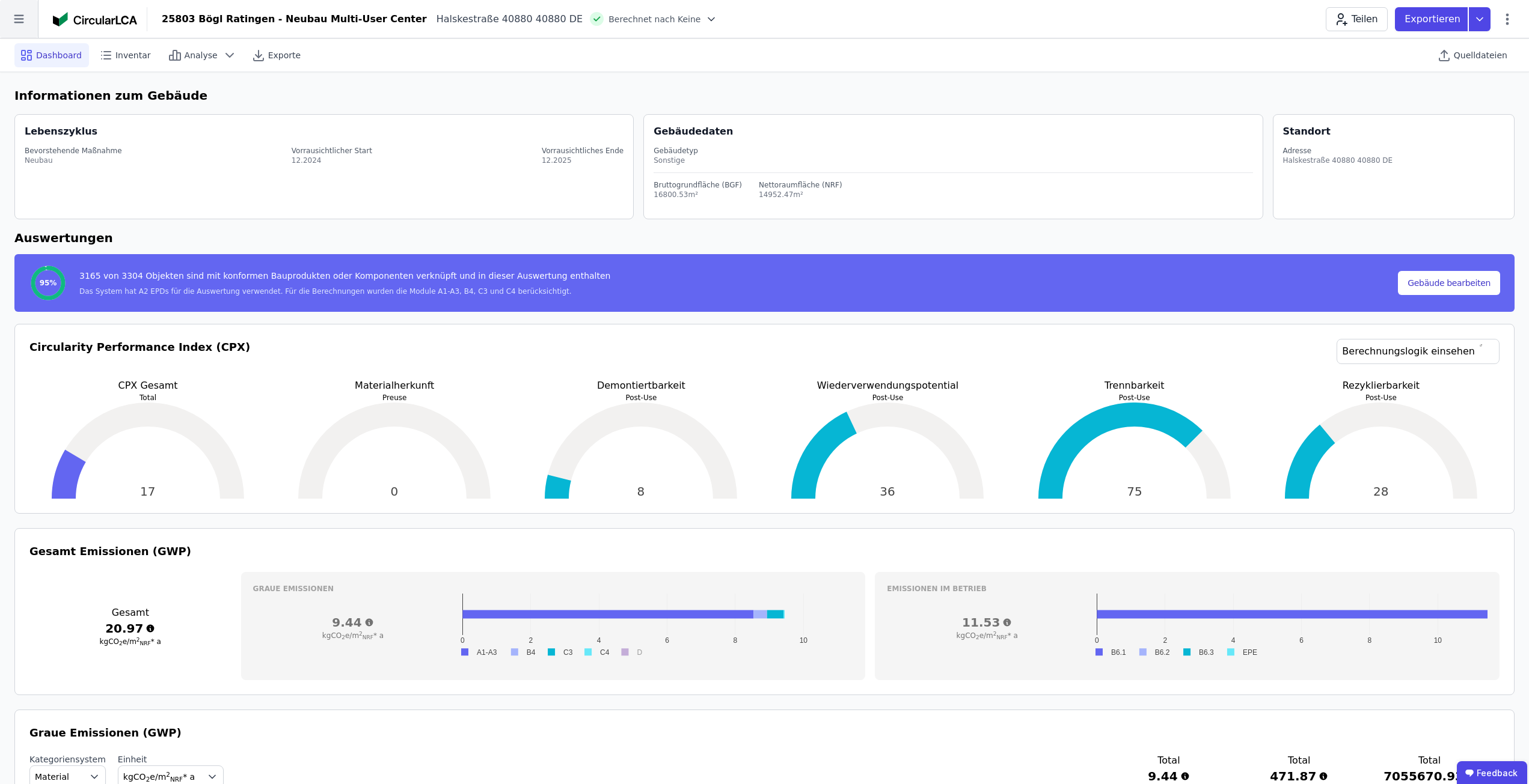
click at [15, 20] on icon at bounding box center [19, 19] width 38 height 38
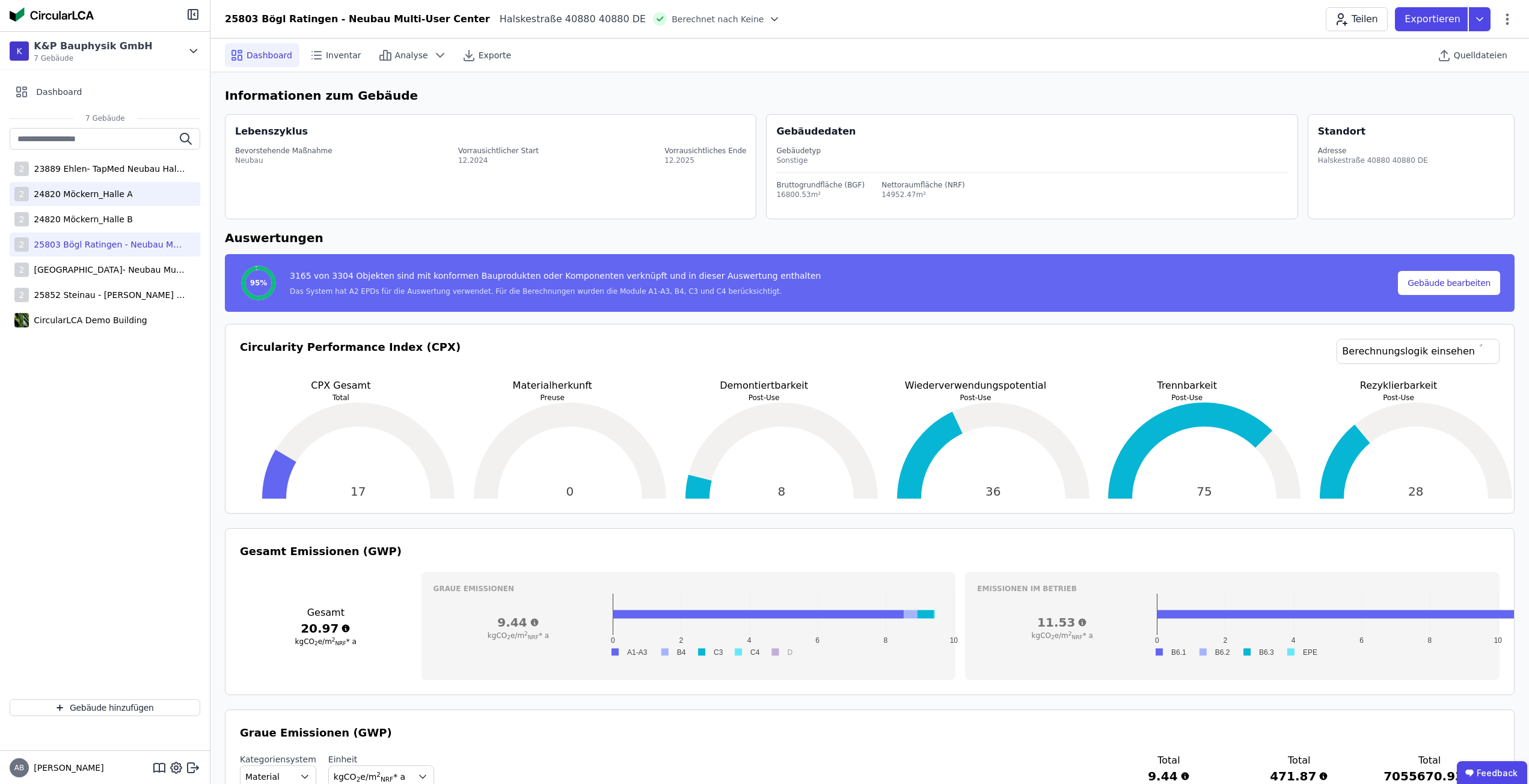
click at [85, 200] on div "2 24820 Möckern_Halle A" at bounding box center [104, 194] width 191 height 24
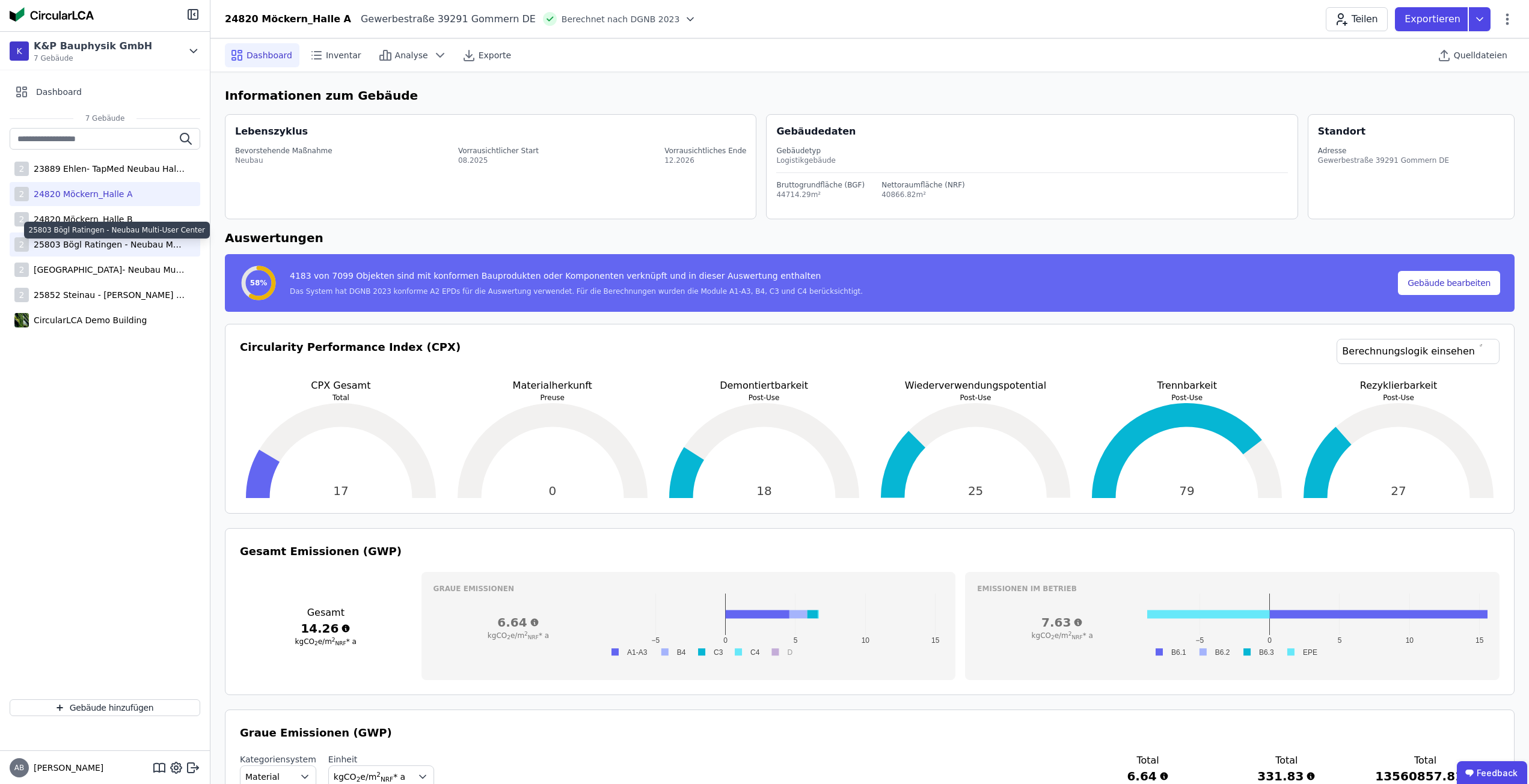
click at [135, 249] on div "25803 Bögl Ratingen - Neubau Multi-User Center" at bounding box center [107, 244] width 156 height 12
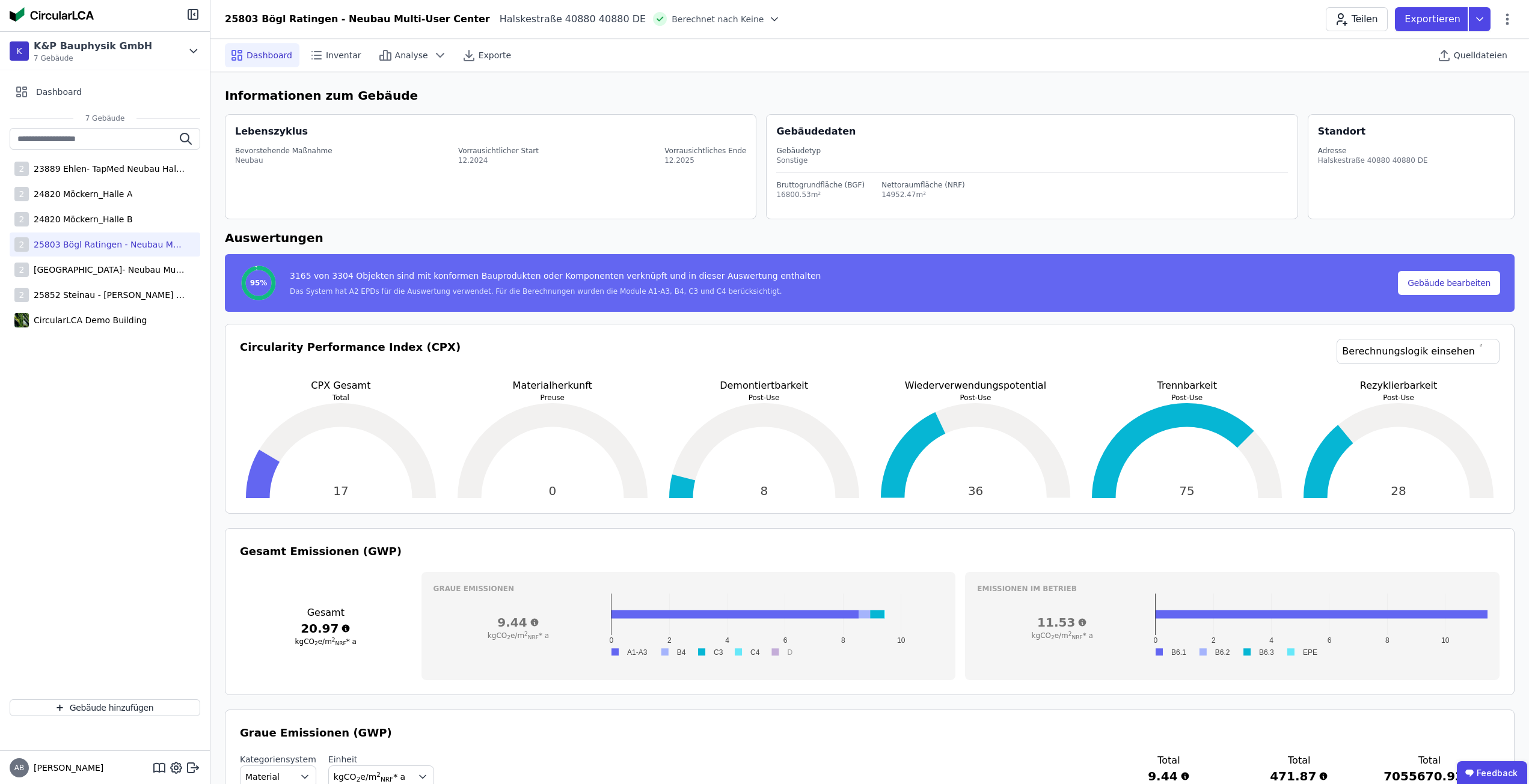
click at [1129, 100] on h6 "Informationen zum Gebäude" at bounding box center [869, 95] width 1290 height 18
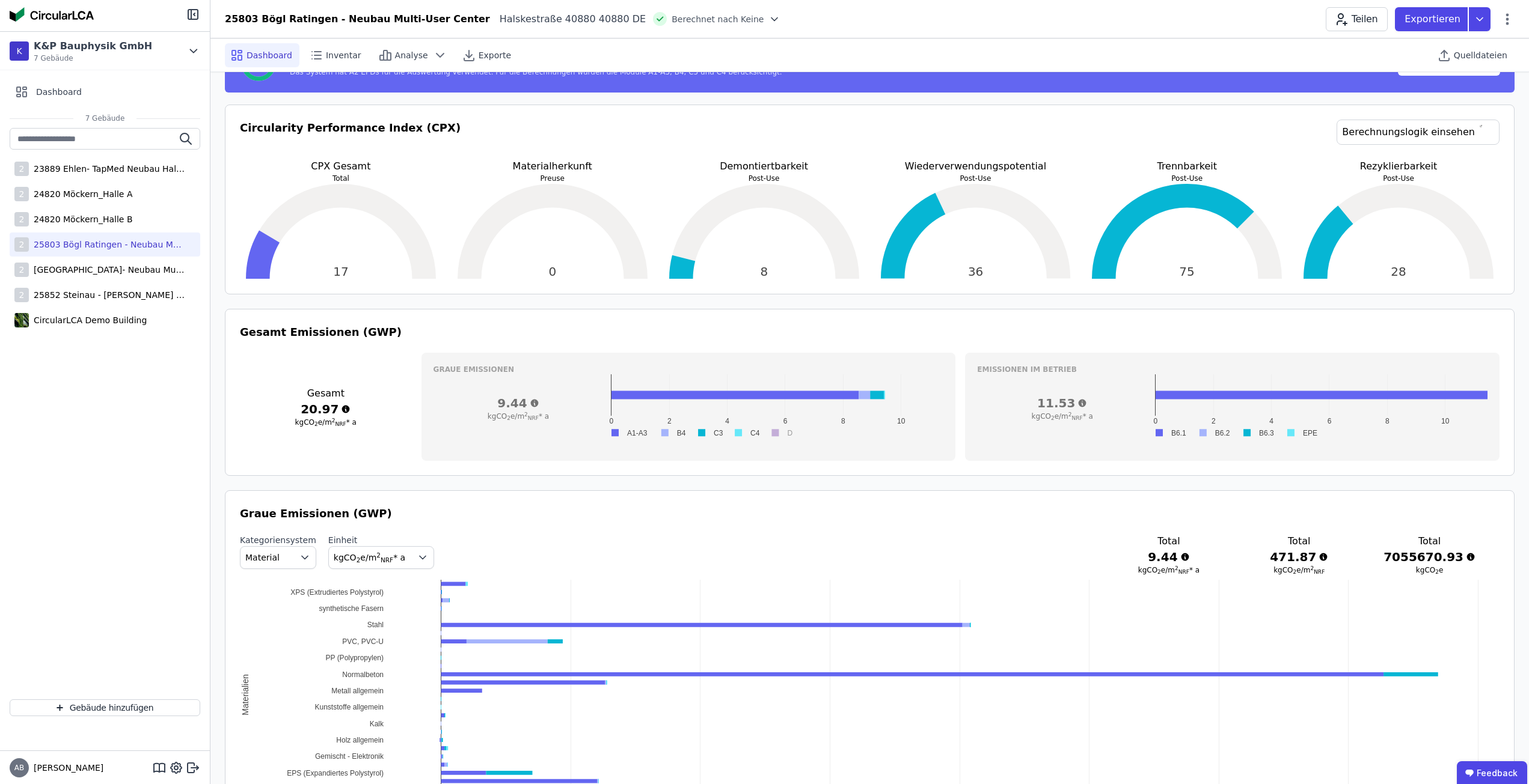
scroll to position [240, 0]
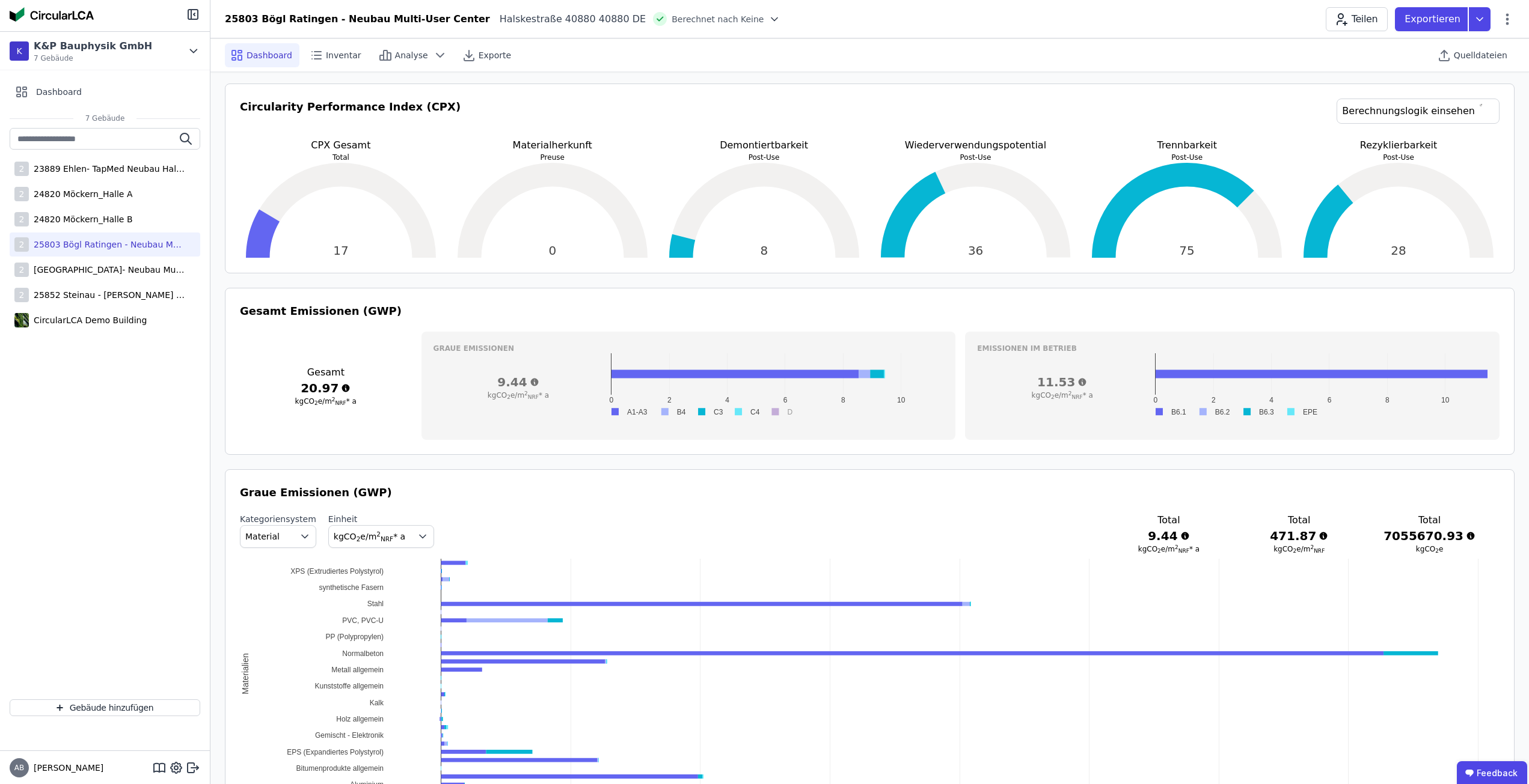
click at [943, 332] on div "Graue Emissionen 9.44 kgCO 2 e/m 2 NRF * a 0 2 4 6 8 10 A1-A3 B4 C3 C4 D 0 2 4 …" at bounding box center [689, 385] width 535 height 108
click at [783, 301] on div "Gesamt Emissionen (GWP) Gesamt 20.97 kgCO 2 e/m 2 NRF * a Graue Emissionen 9.44…" at bounding box center [869, 371] width 1290 height 167
click at [893, 344] on h3 "Graue Emissionen" at bounding box center [688, 348] width 510 height 9
drag, startPoint x: 1033, startPoint y: 264, endPoint x: 959, endPoint y: 289, distance: 78.1
click at [1033, 264] on div "Circularity Performance Index (CPX) Berechnungslogik einsehen CPX Gesamt Total …" at bounding box center [869, 178] width 1290 height 190
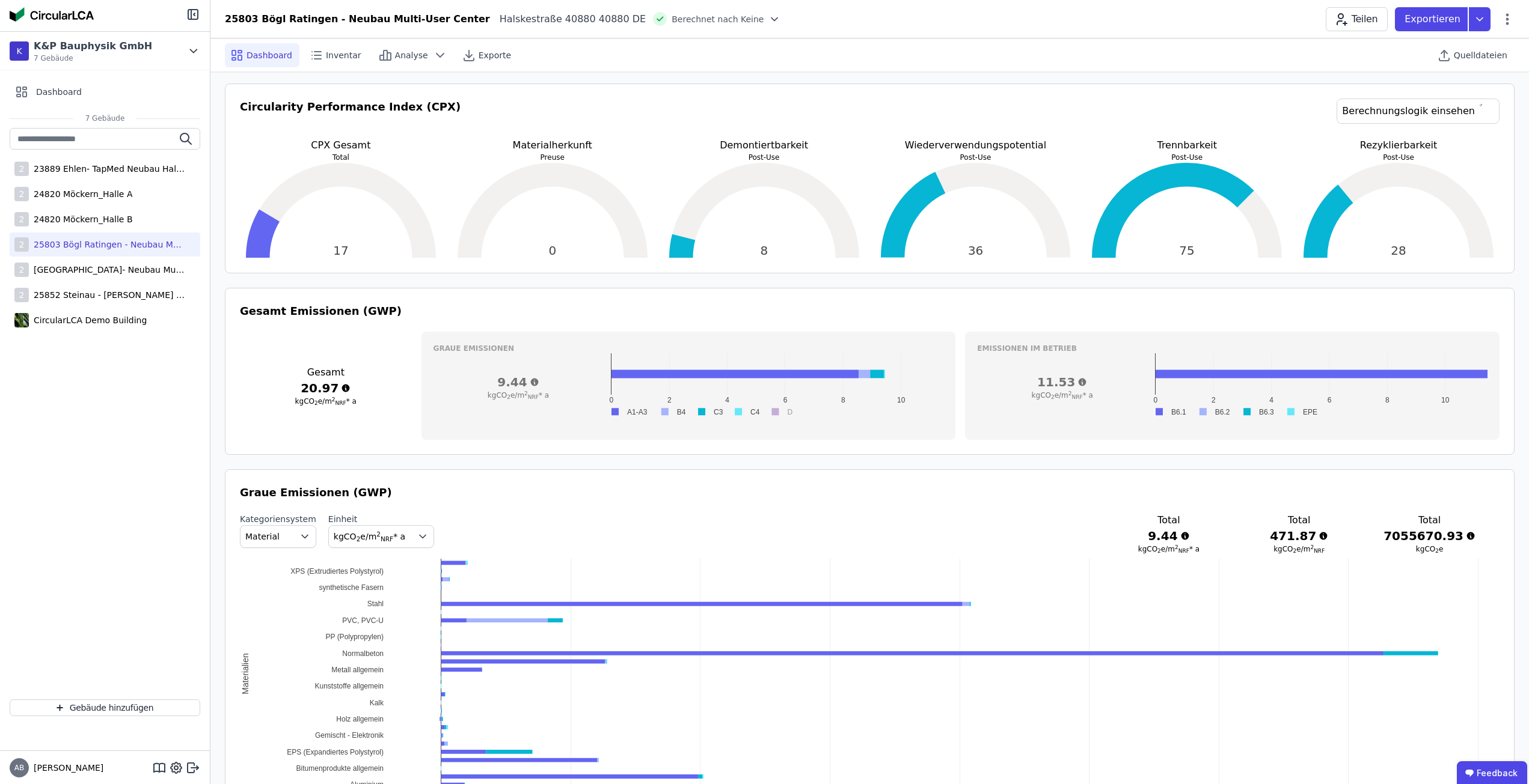
click at [940, 310] on h3 "Gesamt Emissionen (GWP)" at bounding box center [870, 311] width 1260 height 17
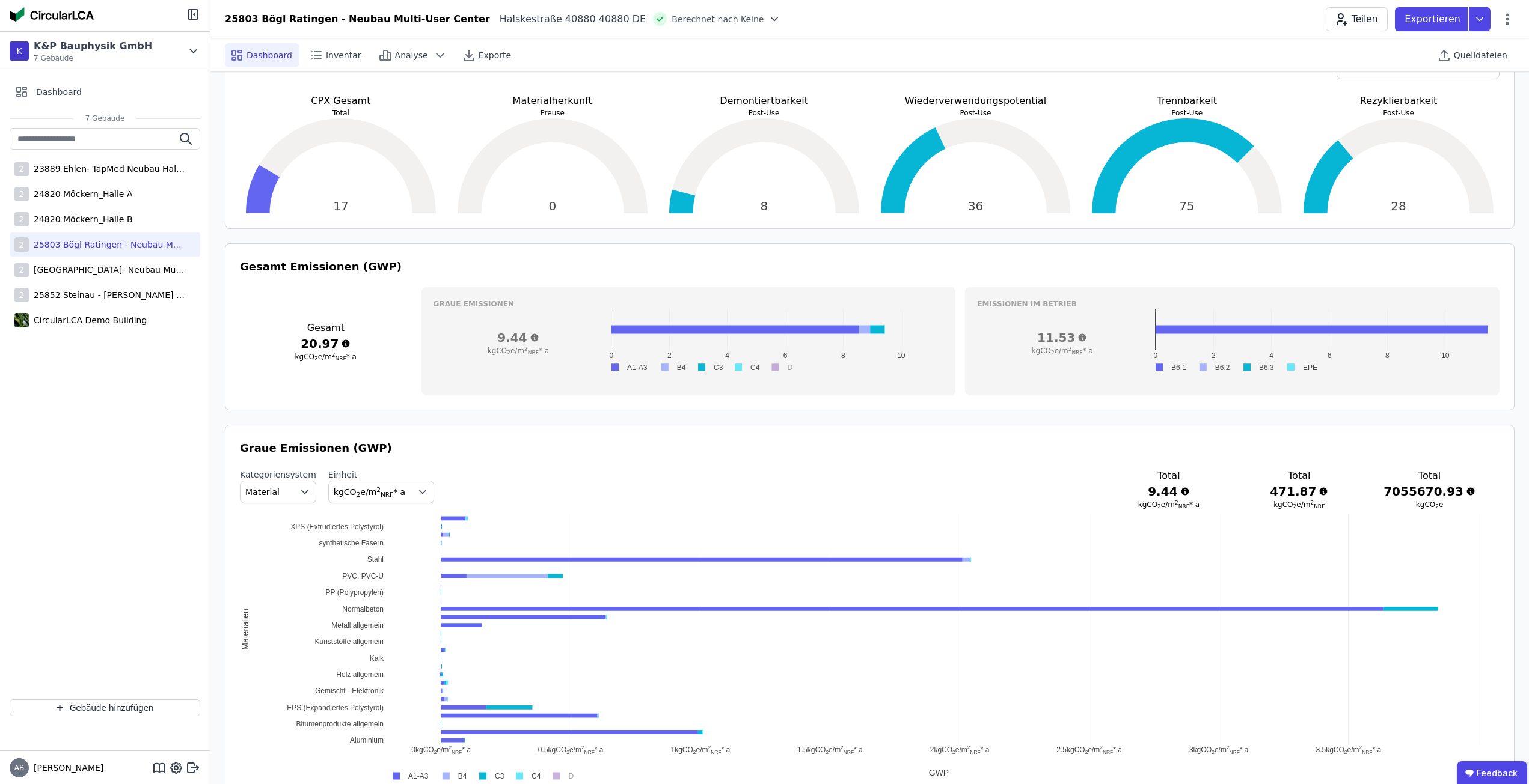
scroll to position [360, 0]
